Goal: Task Accomplishment & Management: Complete application form

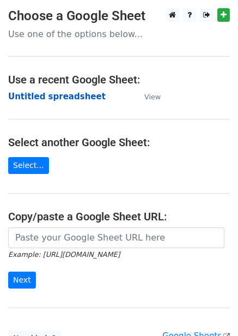
click at [71, 98] on strong "Untitled spreadsheet" at bounding box center [57, 97] width 98 height 10
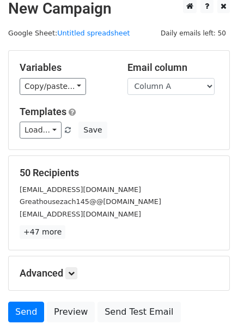
scroll to position [88, 0]
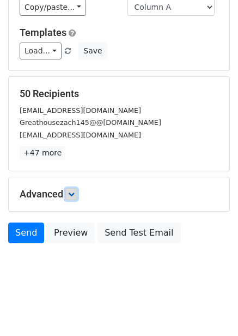
click at [70, 193] on icon at bounding box center [71, 194] width 7 height 7
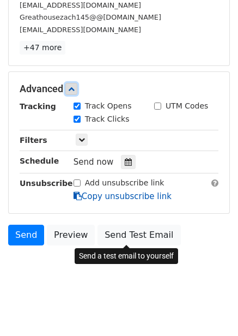
scroll to position [194, 0]
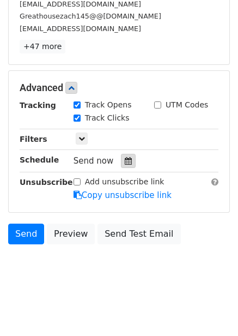
click at [125, 164] on icon at bounding box center [128, 161] width 7 height 8
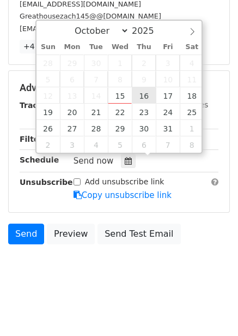
type input "2025-10-16 12:00"
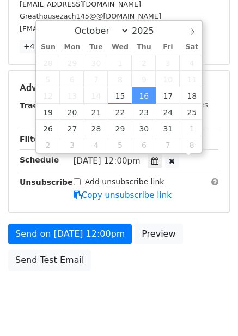
scroll to position [1, 0]
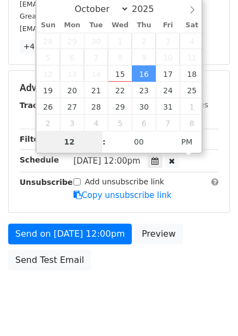
type input "1"
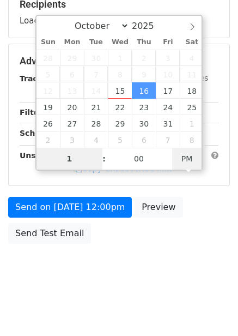
type input "2025-10-16 01:00"
type input "01"
click at [192, 160] on span "PM" at bounding box center [187, 159] width 30 height 22
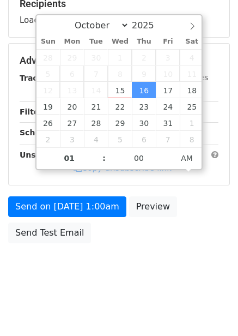
click at [203, 232] on div "Send on Oct 16 at 1:00am Preview Send Test Email" at bounding box center [119, 222] width 238 height 52
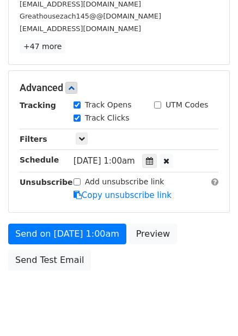
scroll to position [177, 0]
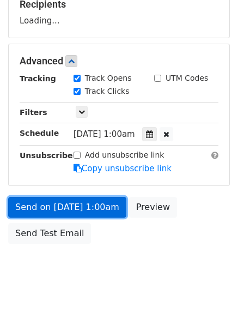
click at [89, 203] on link "Send on Oct 16 at 1:00am" at bounding box center [67, 207] width 118 height 21
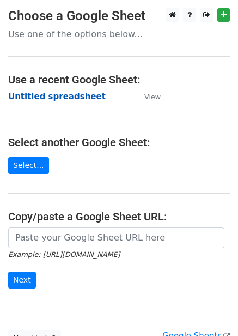
click at [60, 99] on strong "Untitled spreadsheet" at bounding box center [57, 97] width 98 height 10
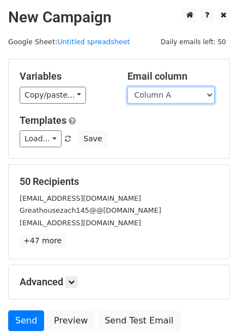
click at [166, 91] on select "Column A Column B Column C Column D Column E Column F" at bounding box center [171, 95] width 87 height 17
click at [128, 87] on select "Column A Column B Column C Column D Column E Column F" at bounding box center [171, 95] width 87 height 17
click at [168, 87] on select "Column A Column B Column C Column D Column E Column F" at bounding box center [171, 95] width 87 height 17
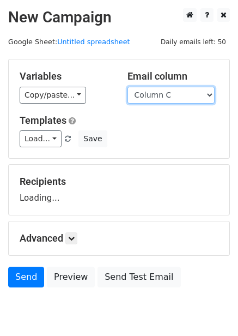
select select "Column B"
click at [128, 87] on select "Column A Column B Column C Column D Column E Column F" at bounding box center [171, 95] width 87 height 17
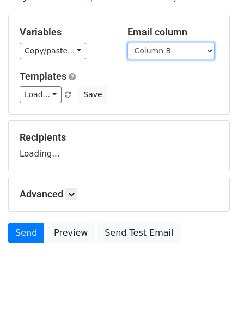
scroll to position [88, 0]
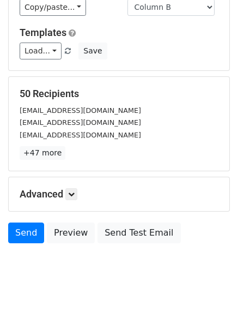
click at [73, 203] on div "Advanced Tracking Track Opens UTM Codes Track Clicks Filters Only include sprea…" at bounding box center [119, 194] width 221 height 34
click at [75, 194] on icon at bounding box center [71, 194] width 7 height 7
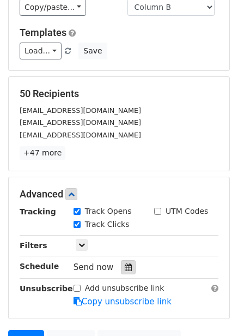
click at [125, 266] on icon at bounding box center [128, 267] width 7 height 8
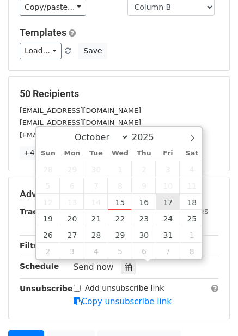
type input "2025-10-17 12:00"
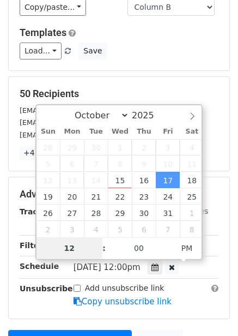
type input "2"
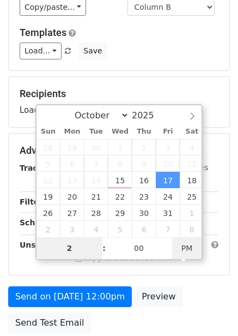
type input "2025-10-17 02:00"
type input "02"
click at [190, 244] on span "AM" at bounding box center [187, 248] width 30 height 22
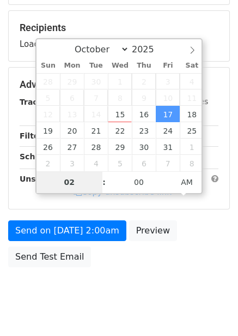
scroll to position [177, 0]
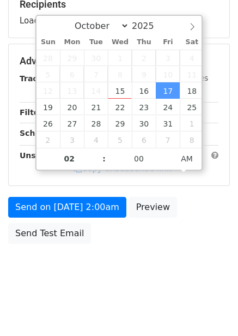
click at [216, 236] on div "Send on Oct 17 at 2:00am Preview Send Test Email" at bounding box center [119, 223] width 238 height 52
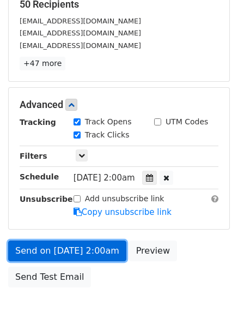
click at [100, 244] on link "Send on Oct 17 at 2:00am" at bounding box center [67, 250] width 118 height 21
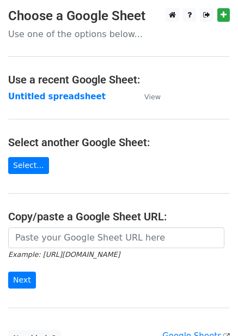
click at [64, 101] on strong "Untitled spreadsheet" at bounding box center [57, 97] width 98 height 10
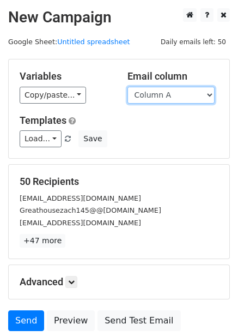
click at [167, 99] on select "Column A Column B Column C Column D Column E Column F" at bounding box center [171, 95] width 87 height 17
select select "Column C"
click at [128, 87] on select "Column A Column B Column C Column D Column E Column F" at bounding box center [171, 95] width 87 height 17
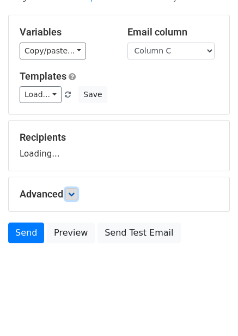
click at [75, 189] on link at bounding box center [71, 194] width 12 height 12
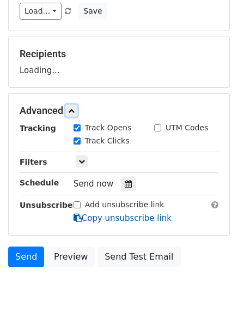
scroll to position [138, 0]
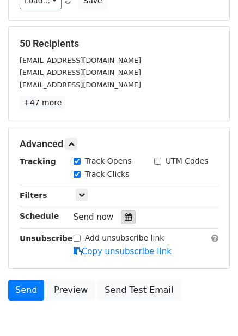
click at [125, 218] on icon at bounding box center [128, 217] width 7 height 8
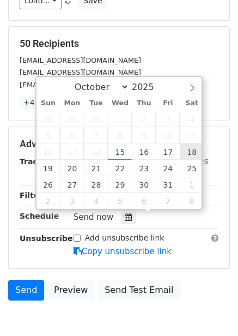
type input "2025-10-18 12:00"
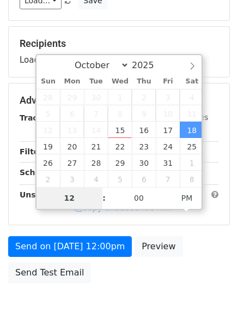
type input "3"
type input "2025-10-18 03:00"
type input "03"
click at [192, 197] on span "PM" at bounding box center [187, 198] width 30 height 22
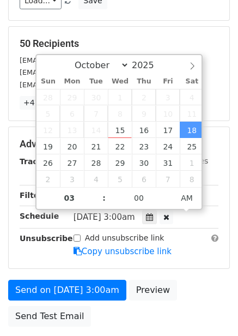
click at [203, 253] on div "Add unsubscribe link Copy unsubscribe link" at bounding box center [145, 244] width 161 height 25
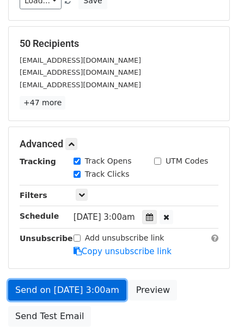
click at [101, 290] on link "Send on Oct 18 at 3:00am" at bounding box center [67, 290] width 118 height 21
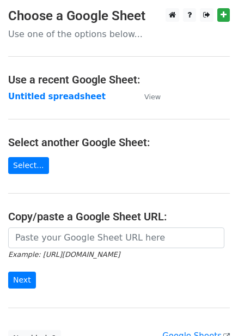
click at [62, 98] on strong "Untitled spreadsheet" at bounding box center [57, 97] width 98 height 10
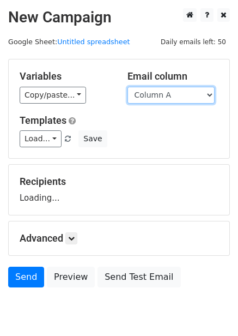
click at [165, 96] on select "Column A Column B Column C Column D Column E Column F" at bounding box center [171, 95] width 87 height 17
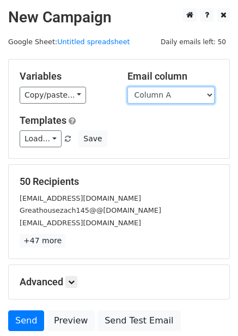
click at [161, 96] on select "Column A Column B Column C Column D Column E Column F" at bounding box center [171, 95] width 87 height 17
select select "Column D"
click at [128, 87] on select "Column A Column B Column C Column D Column E Column F" at bounding box center [171, 95] width 87 height 17
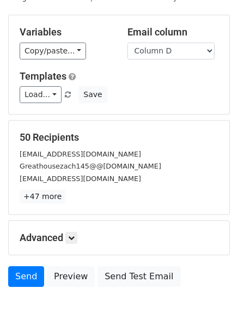
click at [80, 232] on h5 "Advanced" at bounding box center [119, 238] width 199 height 12
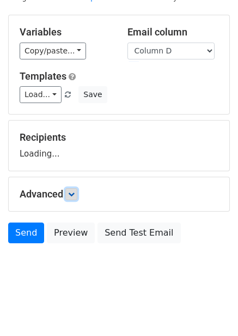
click at [77, 196] on link at bounding box center [71, 194] width 12 height 12
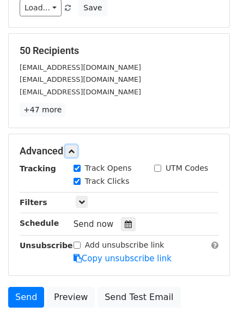
scroll to position [144, 0]
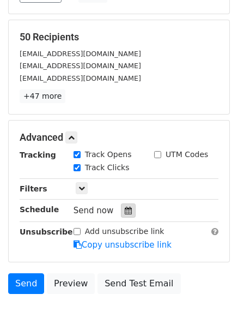
click at [125, 208] on icon at bounding box center [128, 211] width 7 height 8
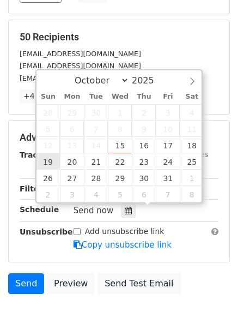
type input "2025-10-19 12:00"
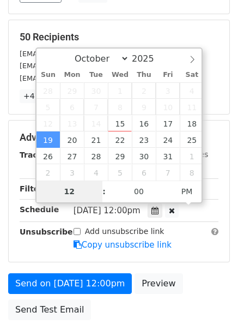
type input "4"
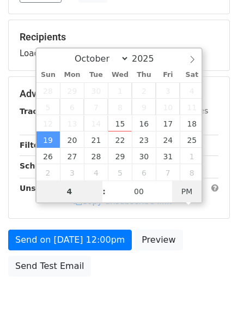
type input "2025-10-19 04:00"
type input "04"
click at [189, 192] on span "PM" at bounding box center [187, 191] width 30 height 22
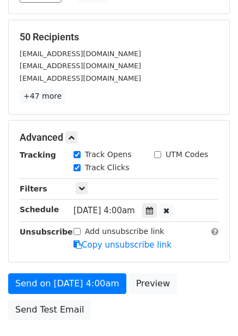
click at [181, 245] on div "Add unsubscribe link Copy unsubscribe link" at bounding box center [145, 238] width 161 height 25
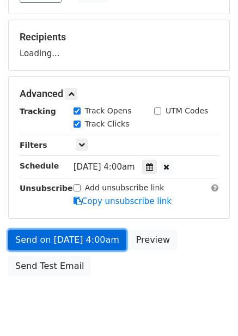
click at [95, 245] on link "Send on Oct 19 at 4:00am" at bounding box center [67, 239] width 118 height 21
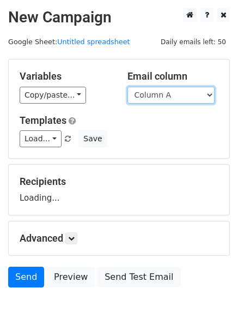
click at [163, 94] on select "Column A Column B Column C Column D Column E Column F" at bounding box center [171, 95] width 87 height 17
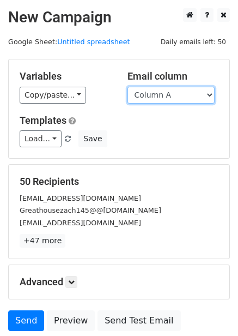
click at [166, 101] on select "Column A Column B Column C Column D Column E Column F" at bounding box center [171, 95] width 87 height 17
select select "Column E"
click at [128, 87] on select "Column A Column B Column C Column D Column E Column F" at bounding box center [171, 95] width 87 height 17
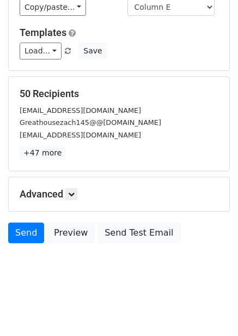
click at [71, 186] on div "Advanced Tracking Track Opens UTM Codes Track Clicks Filters Only include sprea…" at bounding box center [119, 194] width 221 height 34
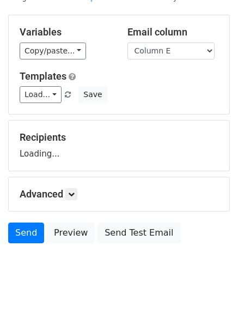
click at [80, 192] on h5 "Advanced" at bounding box center [119, 194] width 199 height 12
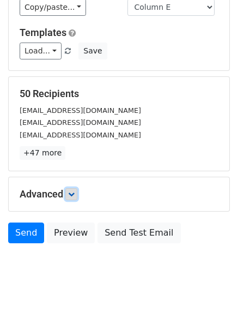
click at [75, 194] on icon at bounding box center [71, 194] width 7 height 7
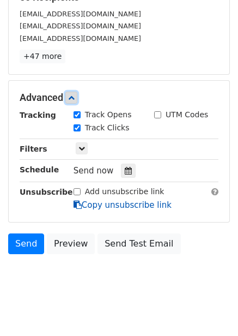
scroll to position [186, 0]
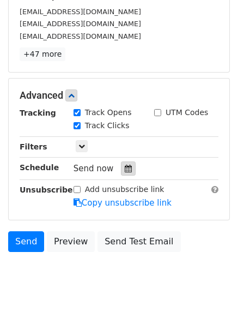
click at [125, 167] on icon at bounding box center [128, 169] width 7 height 8
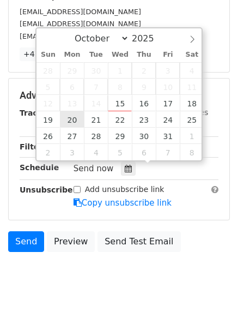
type input "2025-10-20 12:00"
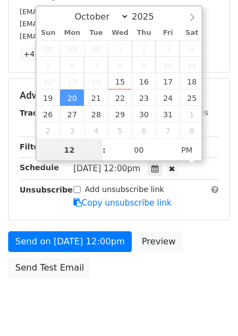
scroll to position [1, 0]
type input "5"
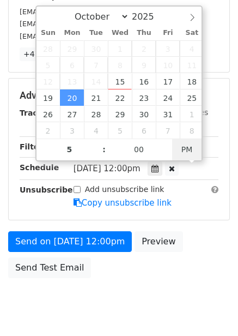
type input "2025-10-20 17:00"
type input "05"
click at [179, 162] on div at bounding box center [172, 168] width 14 height 14
type input "12"
type input "25"
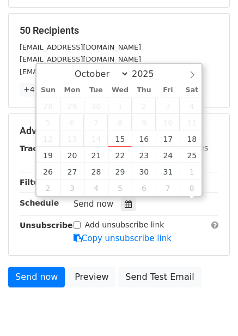
scroll to position [186, 0]
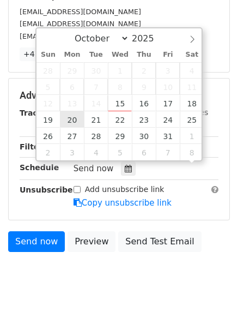
type input "2025-10-20 12:25"
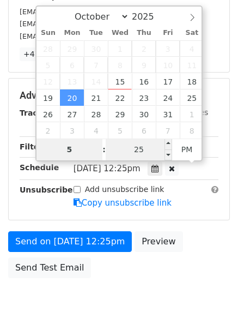
type input "5"
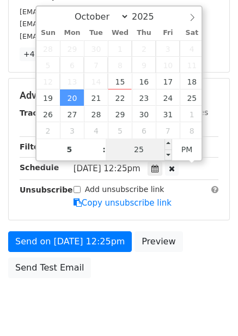
type input "2025-10-20 17:25"
type input "05"
click at [143, 152] on input "25" at bounding box center [139, 149] width 66 height 22
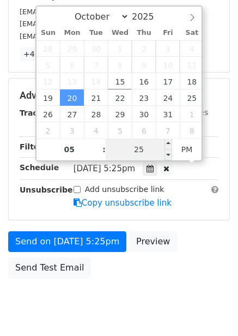
type input "0"
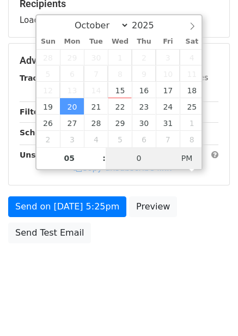
scroll to position [177, 0]
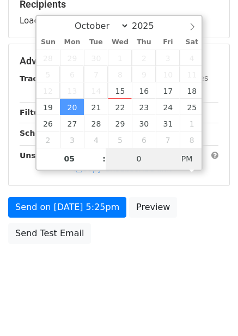
type input "2025-10-20 05:00"
type input "00"
click at [185, 151] on span "PM" at bounding box center [187, 159] width 30 height 22
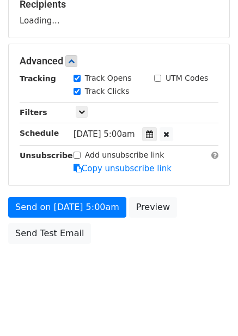
click at [195, 225] on div "Send on Oct 20 at 5:00am Preview Send Test Email" at bounding box center [119, 223] width 238 height 52
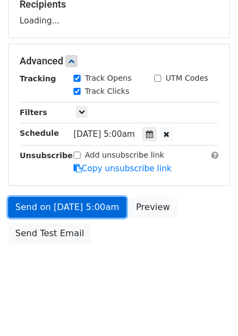
click at [98, 213] on link "Send on Oct 20 at 5:00am" at bounding box center [67, 207] width 118 height 21
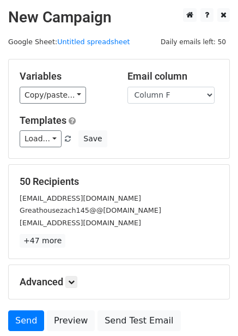
select select "Column F"
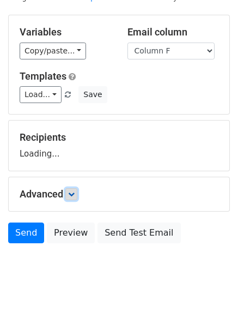
click at [68, 193] on link at bounding box center [71, 194] width 12 height 12
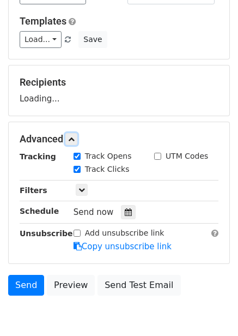
scroll to position [151, 0]
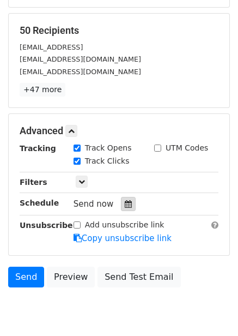
click at [128, 204] on div at bounding box center [128, 204] width 15 height 14
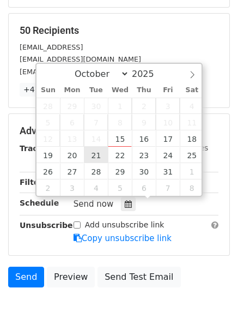
type input "[DATE] 12:00"
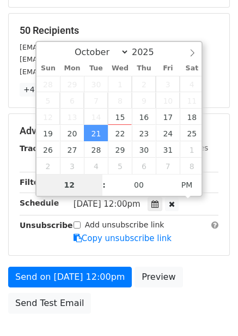
type input "6"
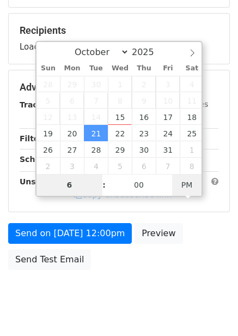
type input "[DATE] 06:00"
type input "06"
click at [186, 187] on span "PM" at bounding box center [187, 185] width 30 height 22
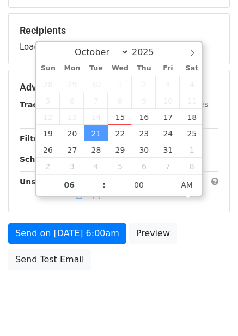
click at [191, 257] on form "Variables Copy/paste... {{Column A}} {{Column B}} {{Column C}} {{Column D}} {{C…" at bounding box center [119, 91] width 222 height 367
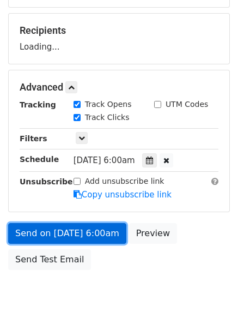
click at [104, 240] on link "Send on [DATE] 6:00am" at bounding box center [67, 233] width 118 height 21
